Goal: Task Accomplishment & Management: Complete application form

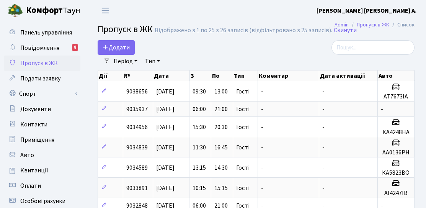
select select "25"
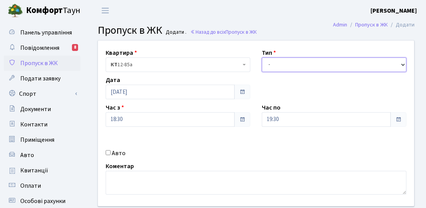
click at [287, 67] on select "- Доставка Таксі Гості Сервіс" at bounding box center [334, 64] width 145 height 15
select select "3"
click at [262, 57] on select "- Доставка Таксі Гості Сервіс" at bounding box center [334, 64] width 145 height 15
click at [159, 81] on div "Дата [DATE]" at bounding box center [178, 87] width 156 height 24
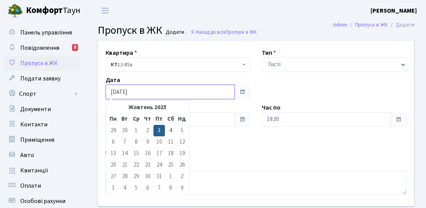
click at [159, 91] on input "[DATE]" at bounding box center [170, 92] width 129 height 15
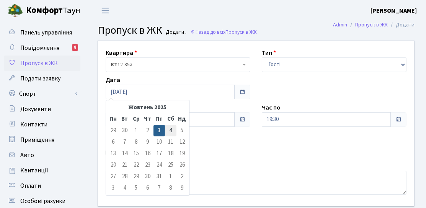
click at [168, 132] on td "4" at bounding box center [170, 130] width 11 height 11
type input "[DATE]"
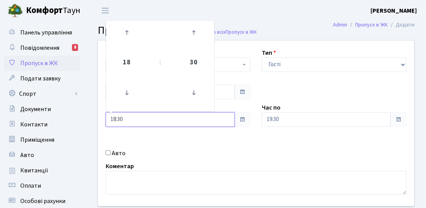
click at [175, 120] on input "18:30" at bounding box center [170, 119] width 129 height 15
click at [131, 36] on icon at bounding box center [126, 32] width 21 height 21
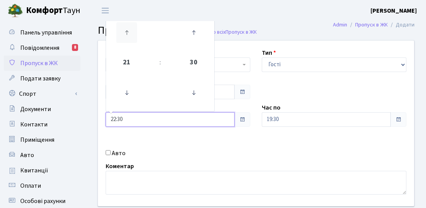
click at [131, 36] on icon at bounding box center [126, 32] width 21 height 21
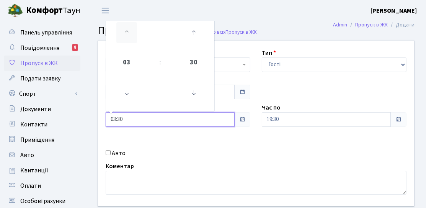
click at [131, 36] on icon at bounding box center [126, 32] width 21 height 21
click at [124, 94] on icon at bounding box center [126, 92] width 21 height 21
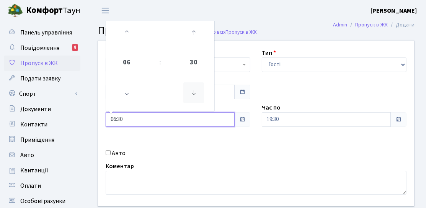
click at [189, 94] on icon at bounding box center [193, 92] width 21 height 21
type input "06:00"
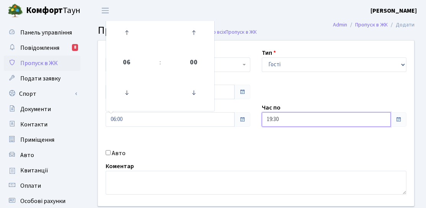
click at [326, 124] on input "19:30" at bounding box center [326, 119] width 129 height 15
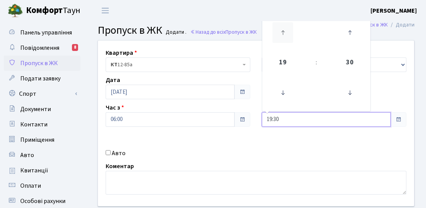
click at [286, 34] on icon at bounding box center [282, 32] width 21 height 21
click at [279, 86] on icon at bounding box center [282, 92] width 21 height 21
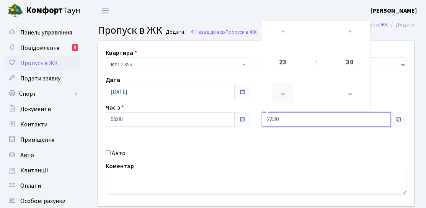
click at [279, 86] on icon at bounding box center [282, 92] width 21 height 21
click at [362, 99] on td at bounding box center [349, 92] width 39 height 33
click at [357, 96] on icon at bounding box center [349, 92] width 21 height 21
click at [356, 96] on icon at bounding box center [349, 92] width 21 height 21
type input "21:00"
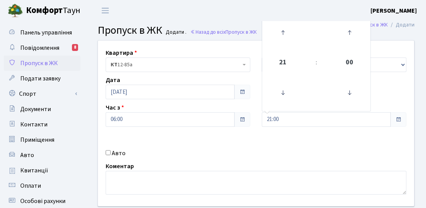
click at [256, 141] on div "Квартира <b>КТ</b>&nbsp;&nbsp;&nbsp;&nbsp;12-85а КТ 12-85а Тип - Доставка Таксі…" at bounding box center [255, 123] width 327 height 165
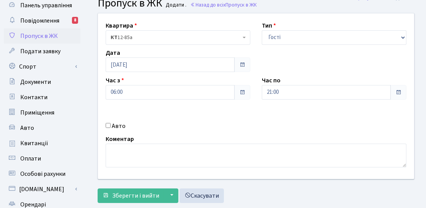
scroll to position [38, 0]
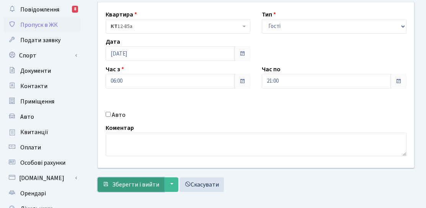
click at [141, 185] on span "Зберегти і вийти" at bounding box center [135, 184] width 47 height 8
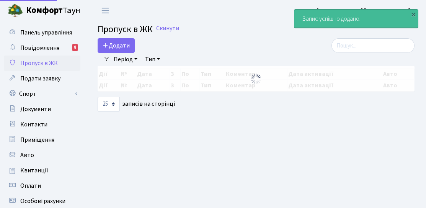
select select "25"
